Goal: Transaction & Acquisition: Purchase product/service

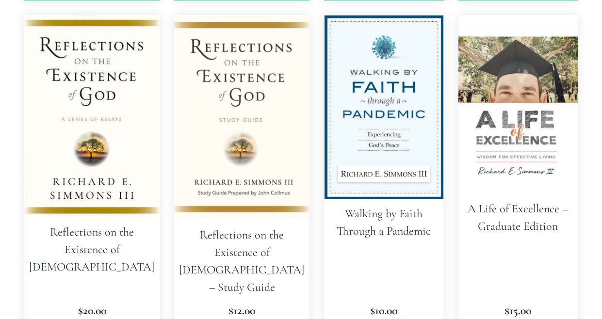
scroll to position [920, 0]
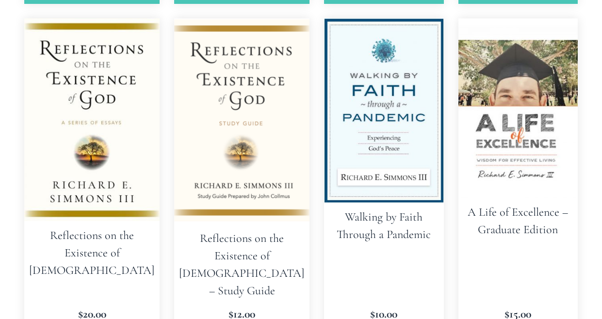
click at [205, 168] on img at bounding box center [241, 121] width 135 height 206
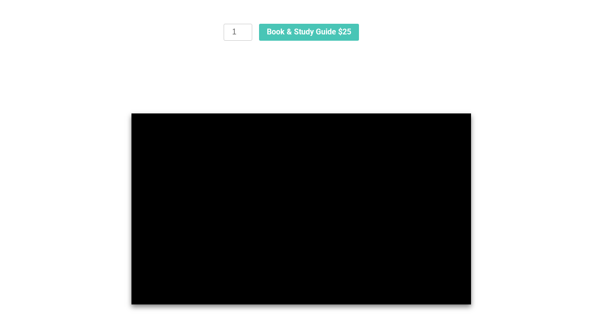
scroll to position [707, 0]
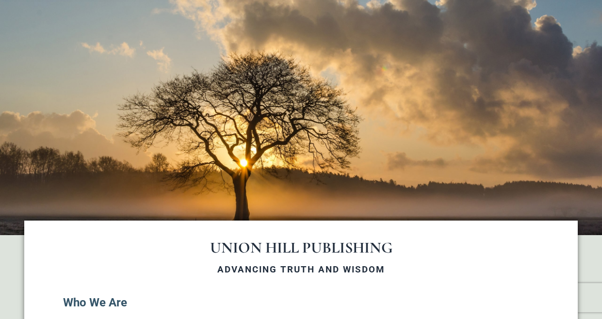
scroll to position [104, 0]
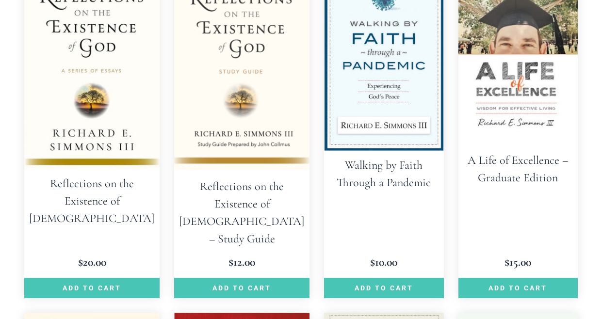
scroll to position [972, 0]
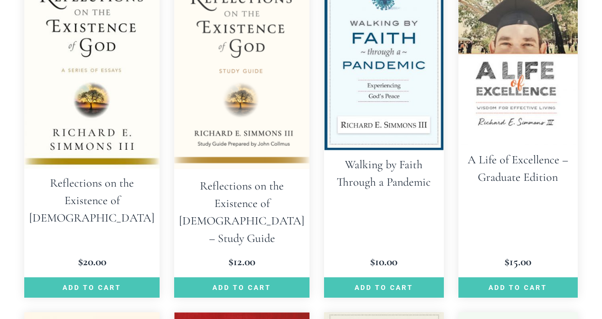
click at [215, 204] on h2 "Reflections on the Existence of God – Study Guide" at bounding box center [241, 212] width 135 height 81
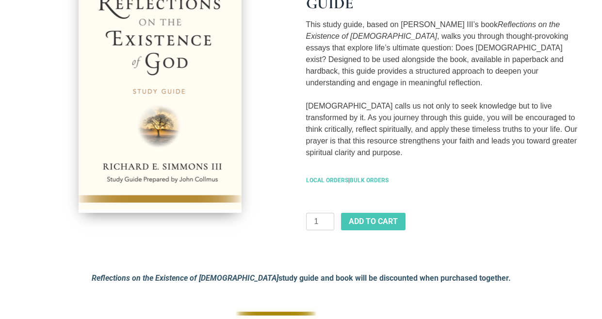
scroll to position [244, 0]
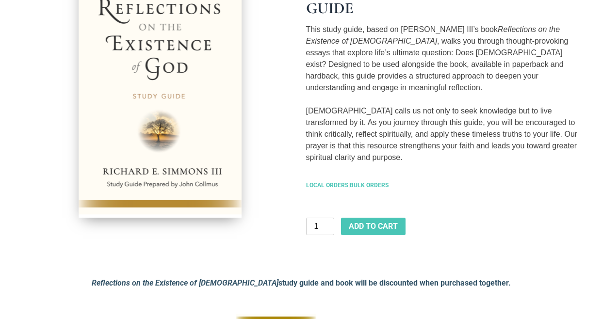
type input "2"
click at [328, 218] on input "2" at bounding box center [320, 226] width 28 height 17
click at [360, 223] on span "ADD TO CART" at bounding box center [373, 227] width 49 height 8
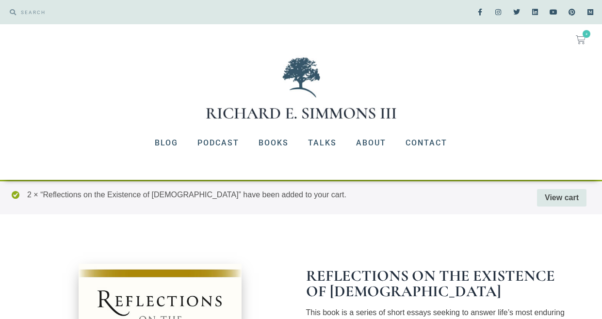
scroll to position [264, 0]
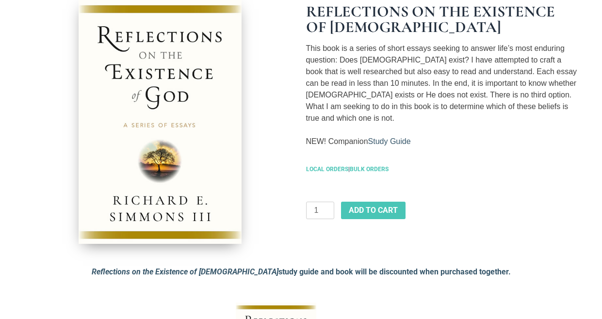
click at [394, 138] on link "Study Guide" at bounding box center [389, 141] width 43 height 8
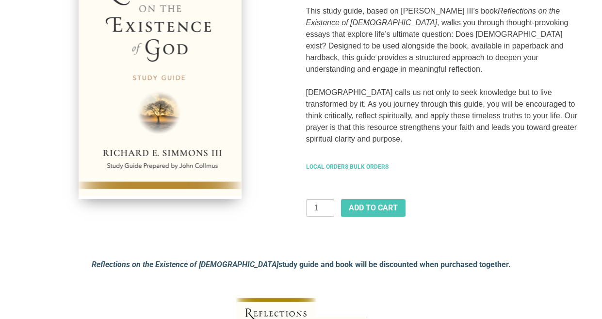
scroll to position [262, 0]
type input "2"
click at [329, 200] on input "2" at bounding box center [320, 208] width 28 height 17
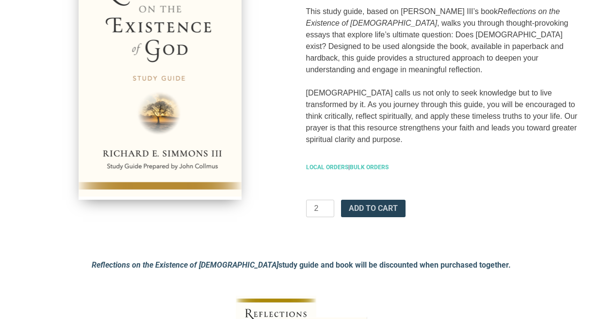
click at [366, 205] on span "ADD TO CART" at bounding box center [373, 209] width 49 height 8
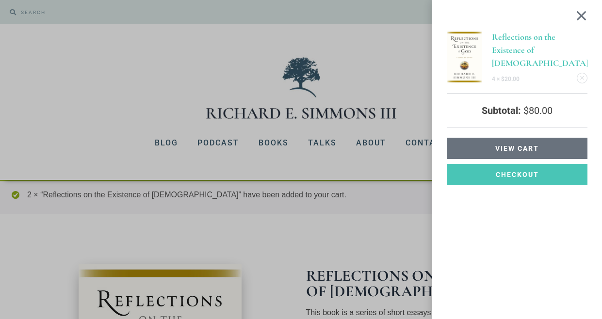
click at [508, 148] on span "View cart" at bounding box center [517, 148] width 44 height 7
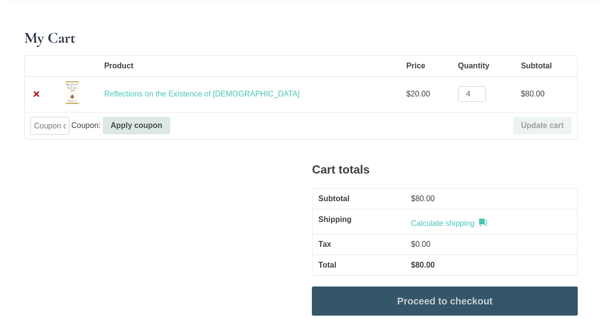
scroll to position [177, 0]
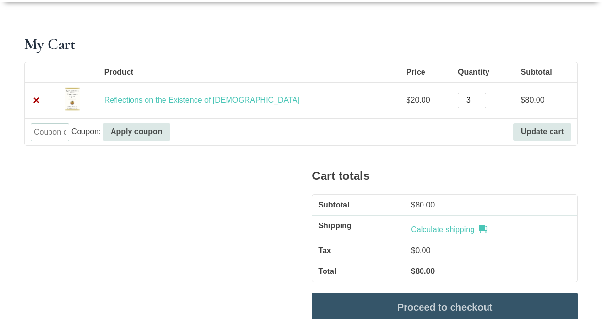
click at [458, 103] on input "3" at bounding box center [472, 101] width 28 height 16
click at [458, 103] on input "2" at bounding box center [472, 101] width 28 height 16
click at [458, 103] on input "1" at bounding box center [472, 101] width 28 height 16
type input "0"
click at [458, 103] on input "0" at bounding box center [472, 101] width 28 height 16
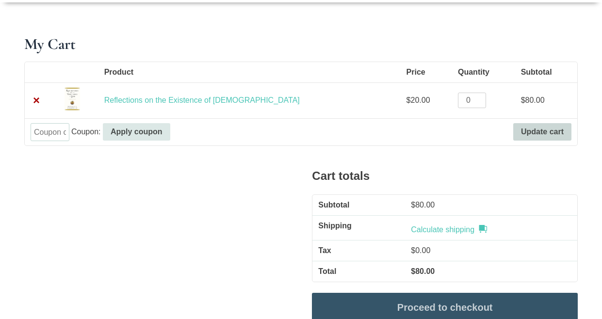
click at [531, 128] on button "Update cart" at bounding box center [542, 131] width 58 height 17
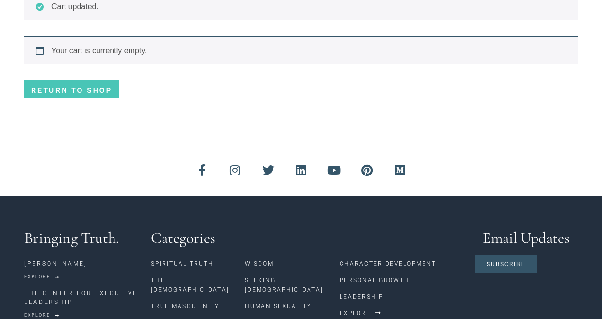
scroll to position [243, 0]
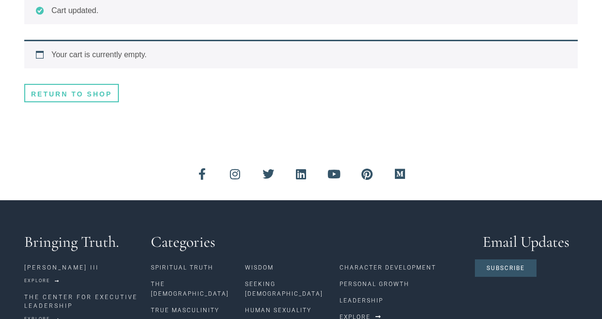
click at [96, 92] on link "Return to shop" at bounding box center [71, 93] width 95 height 18
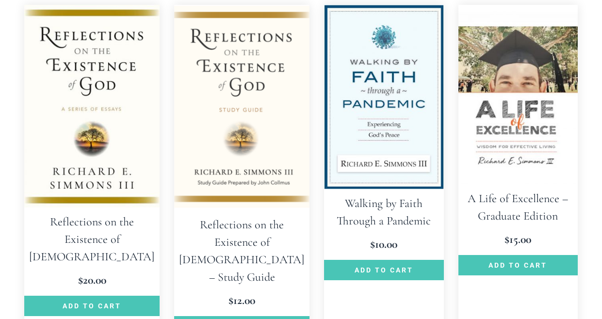
scroll to position [1012, 0]
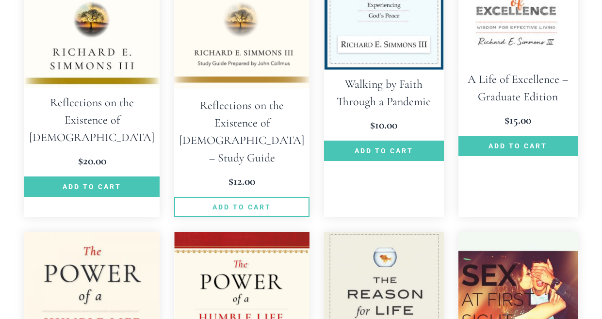
click at [239, 197] on link "Add to cart" at bounding box center [241, 207] width 135 height 20
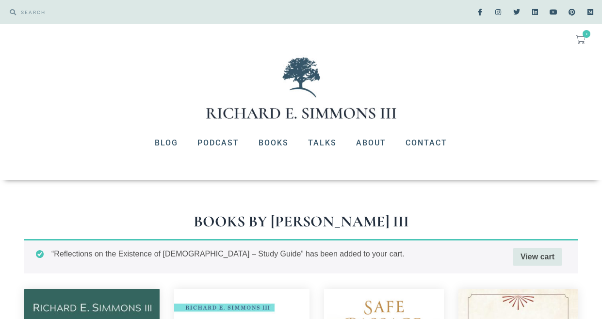
click at [583, 34] on span "1" at bounding box center [586, 34] width 8 height 8
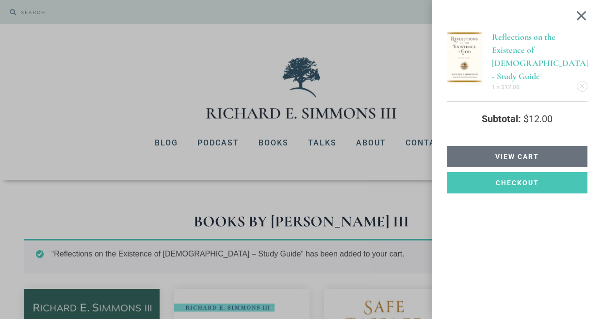
click at [510, 153] on span "View cart" at bounding box center [517, 156] width 44 height 7
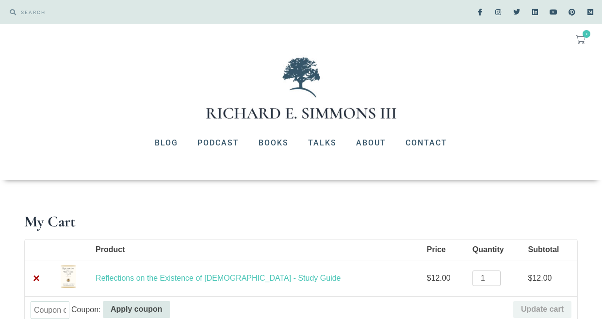
scroll to position [145, 0]
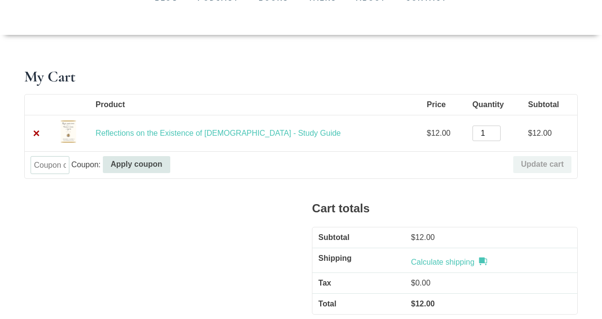
type input "2"
click at [472, 132] on input "2" at bounding box center [486, 134] width 28 height 16
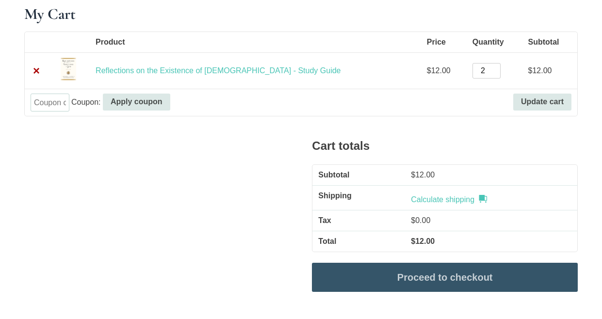
scroll to position [204, 0]
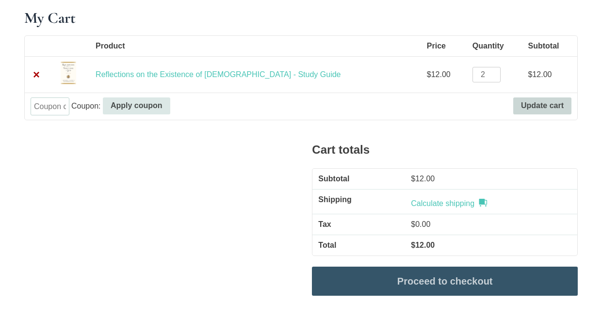
click at [545, 101] on button "Update cart" at bounding box center [542, 105] width 58 height 17
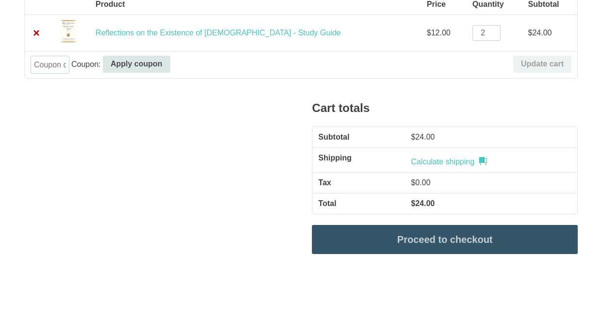
scroll to position [294, 0]
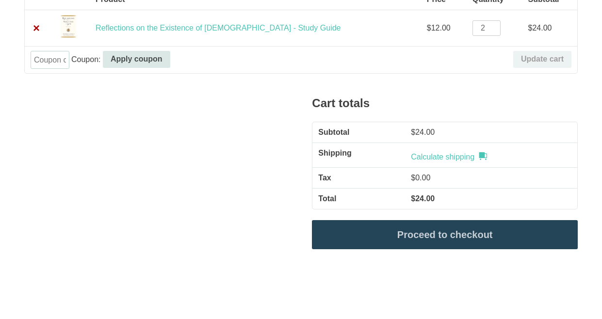
click at [421, 234] on link "Proceed to checkout" at bounding box center [445, 234] width 266 height 29
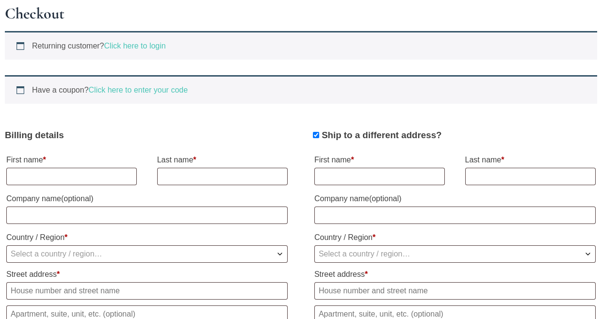
scroll to position [200, 0]
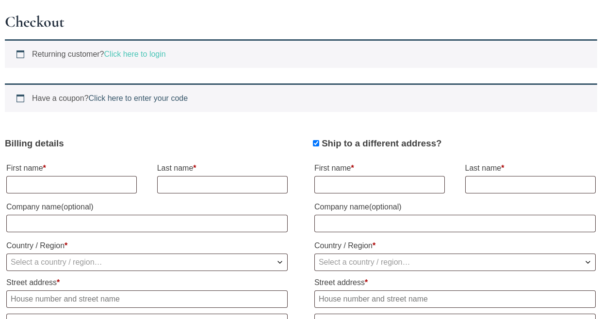
click at [155, 99] on link "Click here to enter your code" at bounding box center [138, 98] width 99 height 8
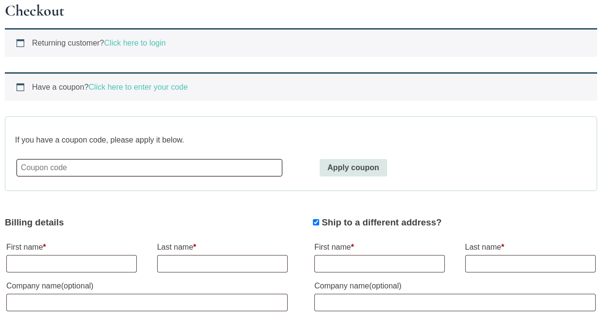
scroll to position [210, 0]
click at [149, 45] on link "Click here to login" at bounding box center [135, 43] width 62 height 8
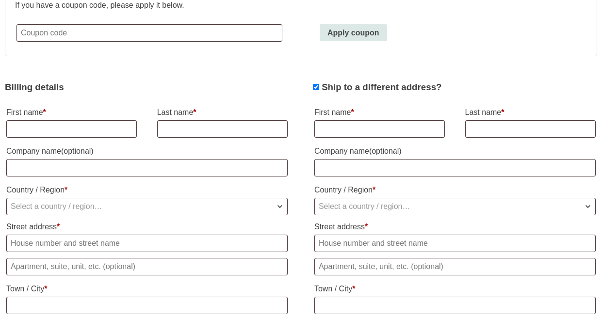
scroll to position [505, 0]
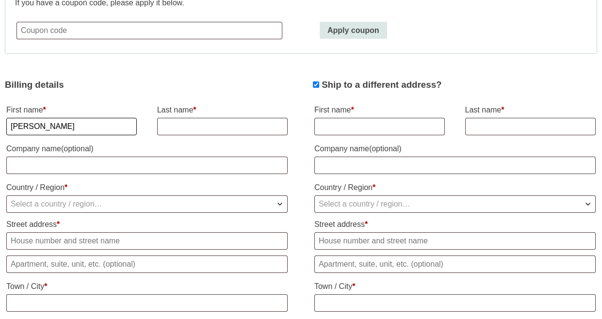
type input "Carolyn"
type input "Easley"
click at [71, 203] on span "Select a country / region…" at bounding box center [57, 204] width 92 height 8
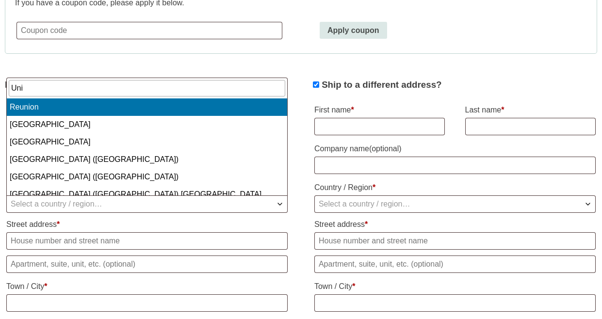
type input "Uni"
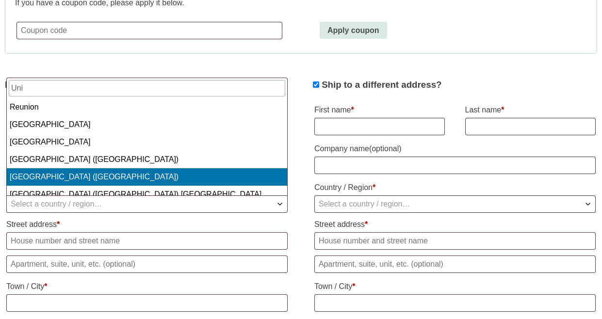
select select "US"
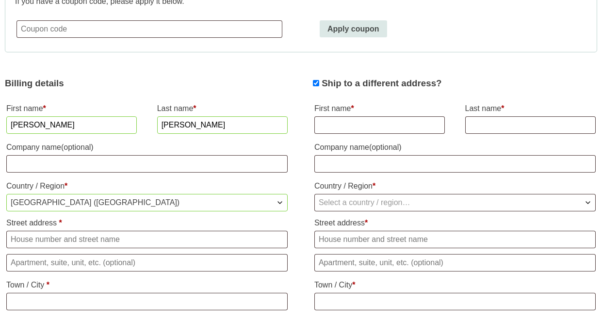
scroll to position [530, 0]
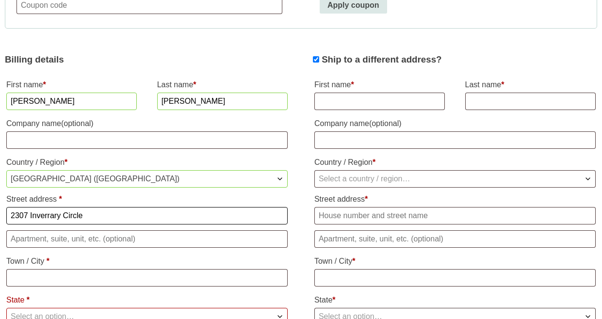
type input "2307 Inverrary Circle"
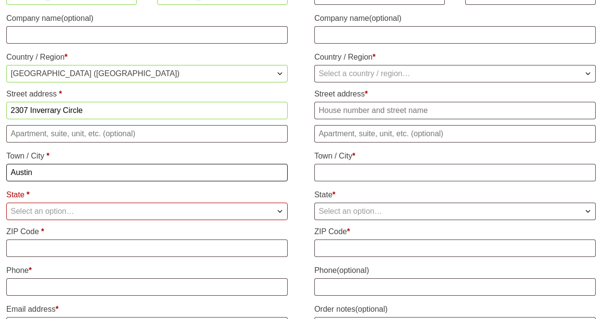
scroll to position [636, 0]
type input "Austin"
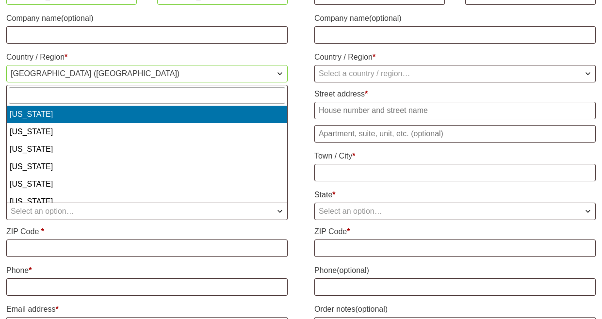
click at [39, 208] on span "Select an option…" at bounding box center [43, 211] width 64 height 8
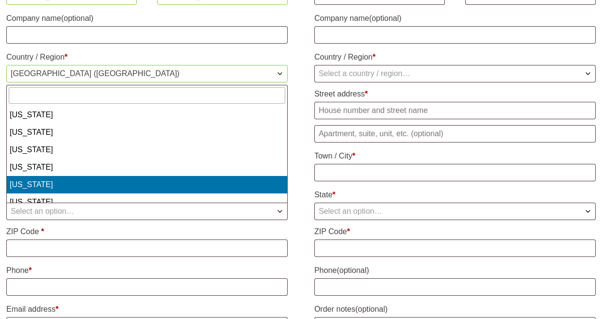
scroll to position [712, 0]
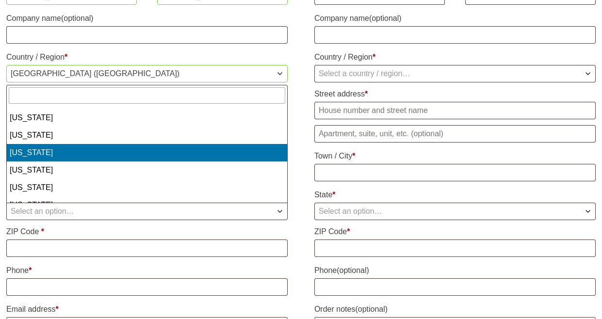
select select "TX"
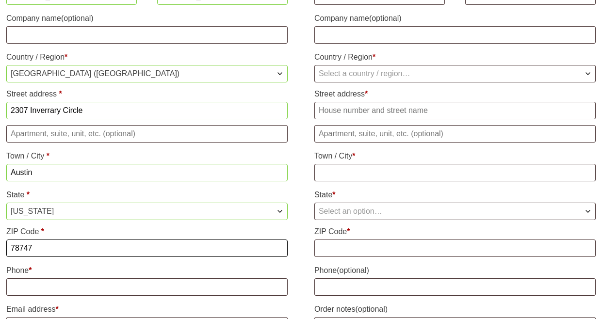
type input "78747"
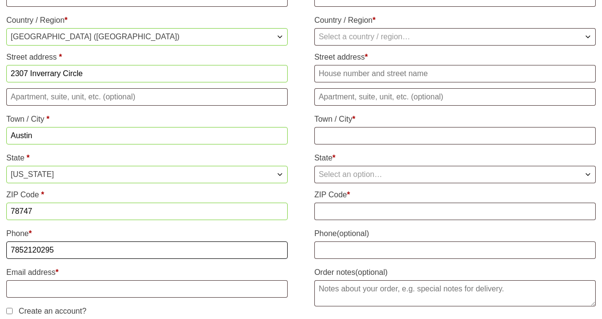
scroll to position [688, 0]
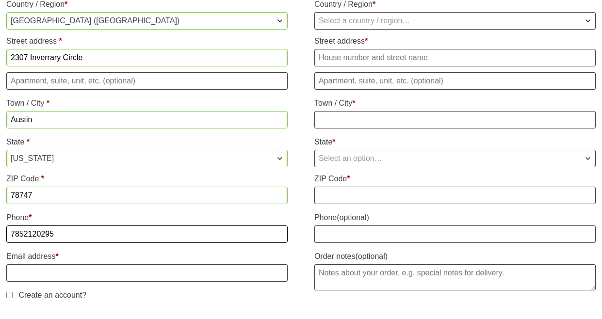
type input "7852120295"
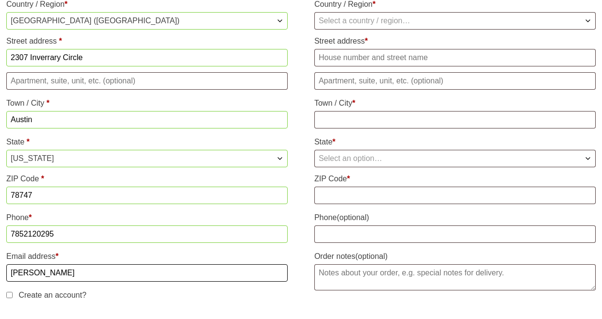
type input "[EMAIL_ADDRESS][DOMAIN_NAME]"
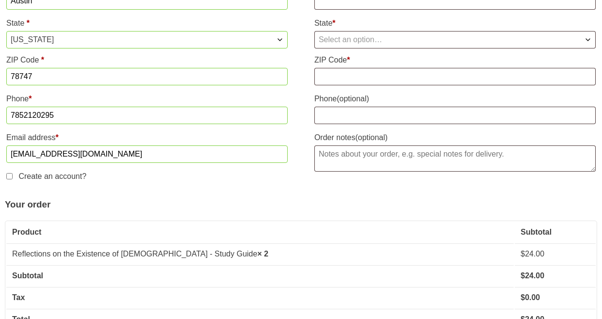
scroll to position [816, 0]
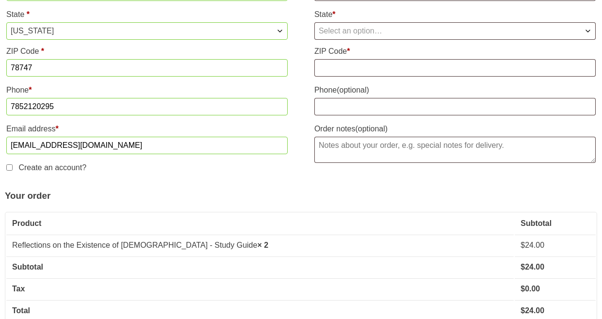
click at [10, 168] on input "Create an account?" at bounding box center [9, 167] width 6 height 6
checkbox input "true"
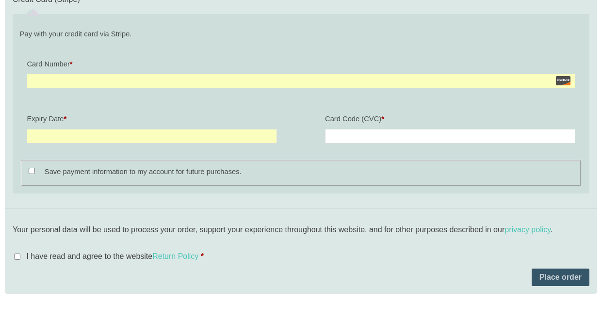
scroll to position [1219, 0]
click at [556, 279] on button "Place order" at bounding box center [560, 277] width 58 height 17
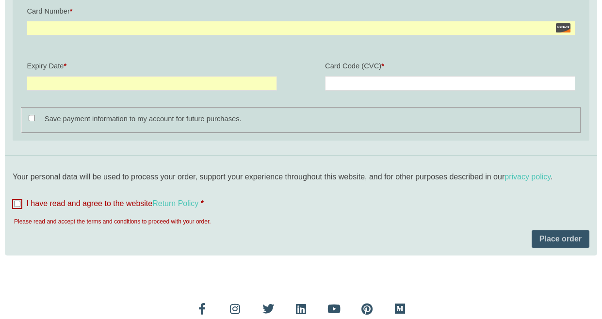
scroll to position [1430, 0]
click at [16, 206] on input "I have read and agree to the website Return Policy *" at bounding box center [17, 204] width 6 height 6
checkbox input "true"
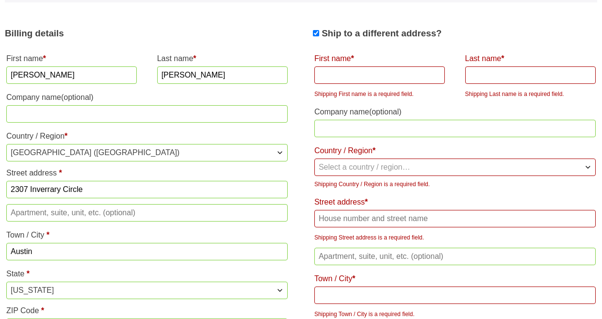
scroll to position [692, 0]
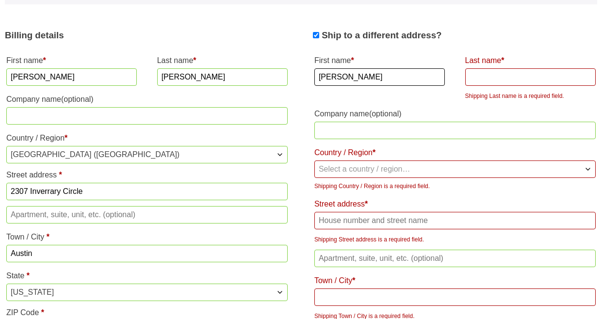
type input "Carolyn"
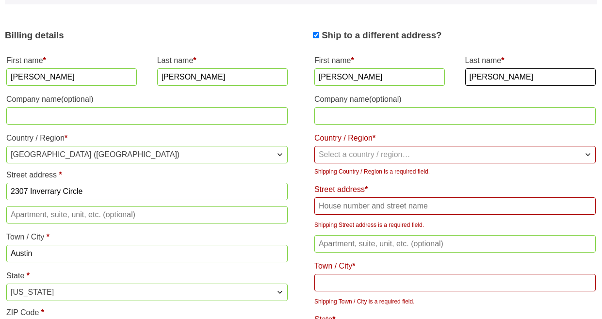
type input "Easley"
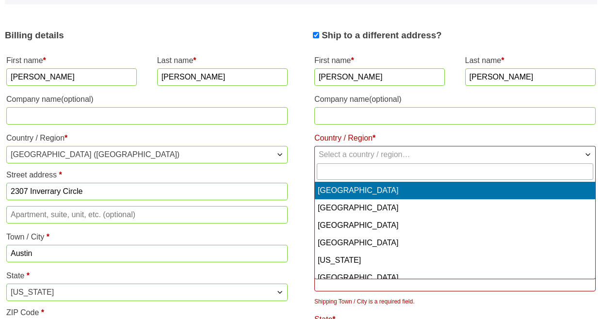
click at [370, 152] on span "Select a country / region…" at bounding box center [365, 154] width 92 height 8
type input "Un"
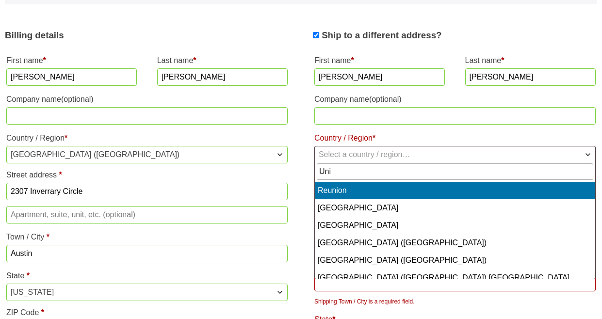
type input "Uni"
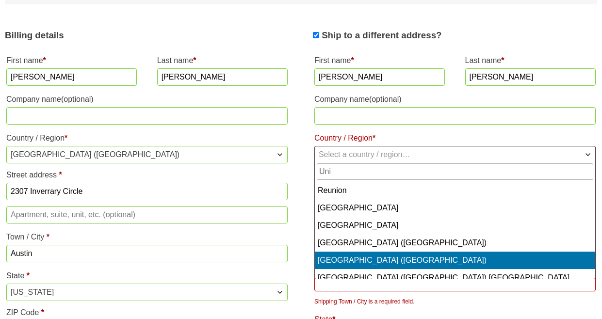
select select "US"
select select "TX"
select select "US"
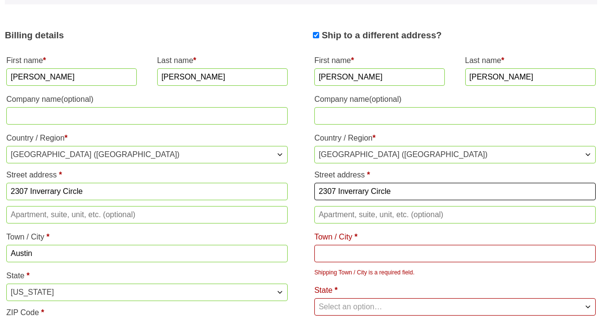
type input "2307 Inverrary Circle"
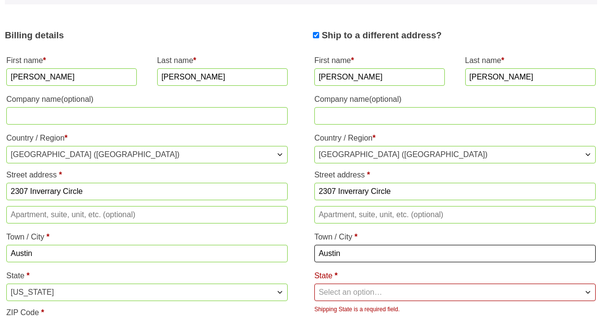
type input "Austin"
click at [328, 289] on span "Select an option…" at bounding box center [351, 292] width 64 height 8
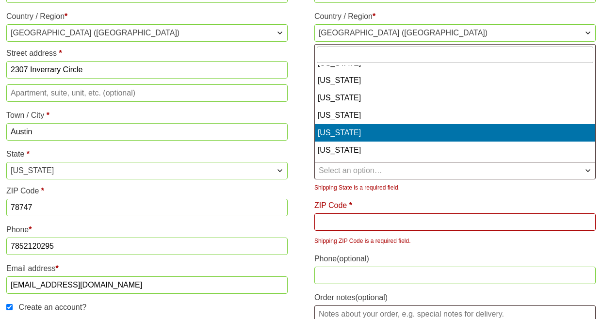
scroll to position [741, 0]
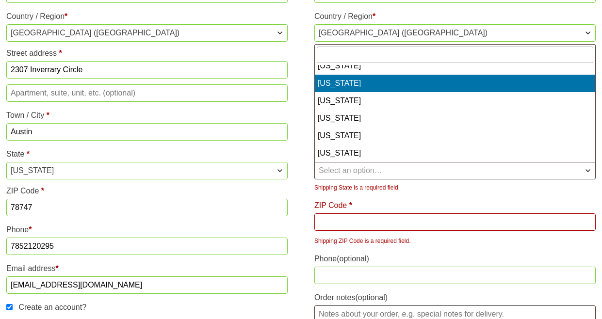
select select "TX"
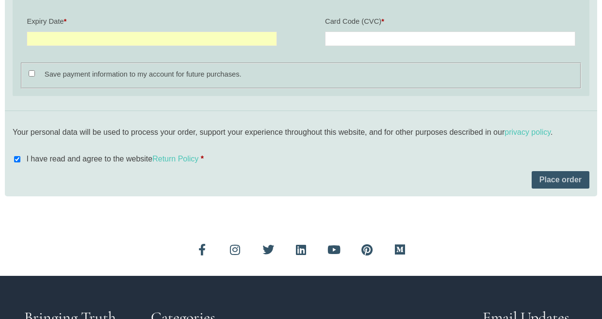
scroll to position [1547, 0]
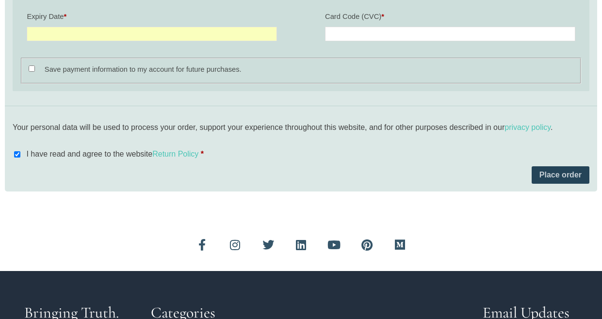
type input "78747"
click at [547, 177] on button "Place order" at bounding box center [560, 174] width 58 height 17
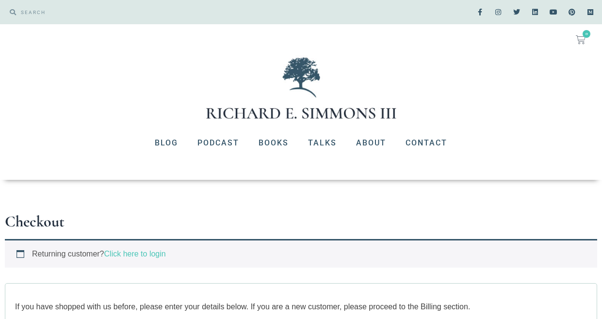
scroll to position [0, 0]
